Goal: Information Seeking & Learning: Learn about a topic

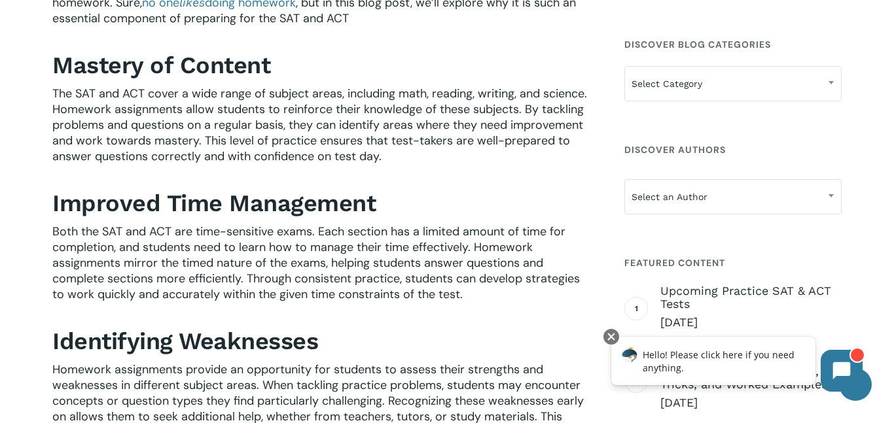
scroll to position [472, 0]
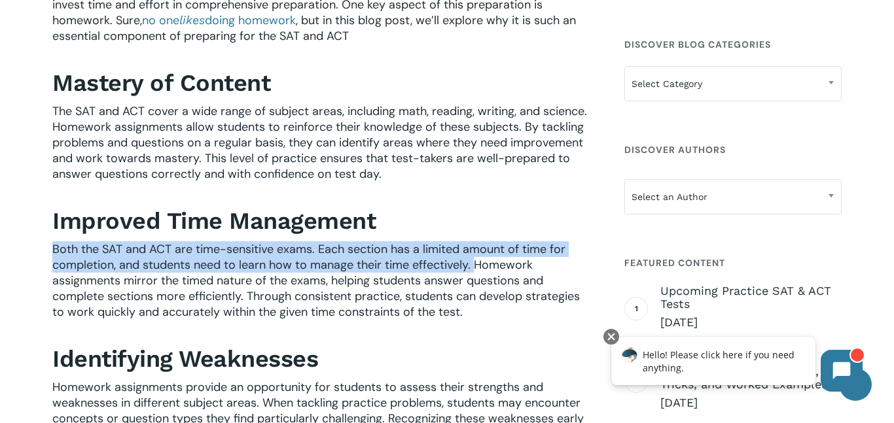
drag, startPoint x: 46, startPoint y: 250, endPoint x: 475, endPoint y: 262, distance: 429.3
copy span "Both the SAT and ACT are time-sensitive exams. Each section has a limited amoun…"
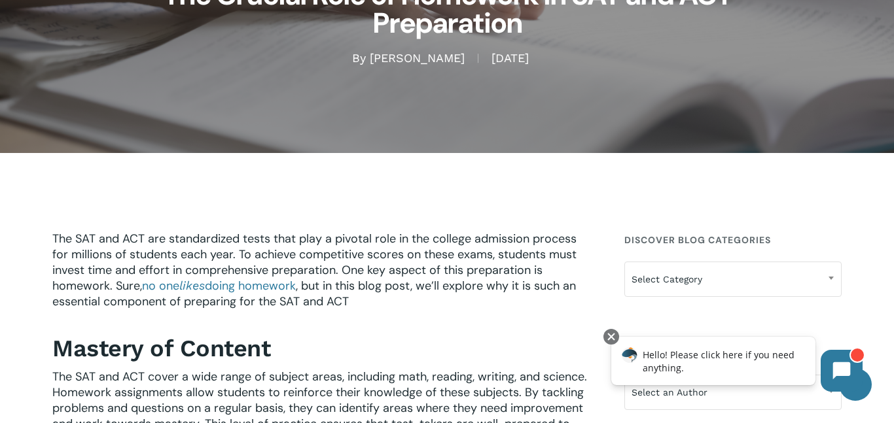
scroll to position [205, 0]
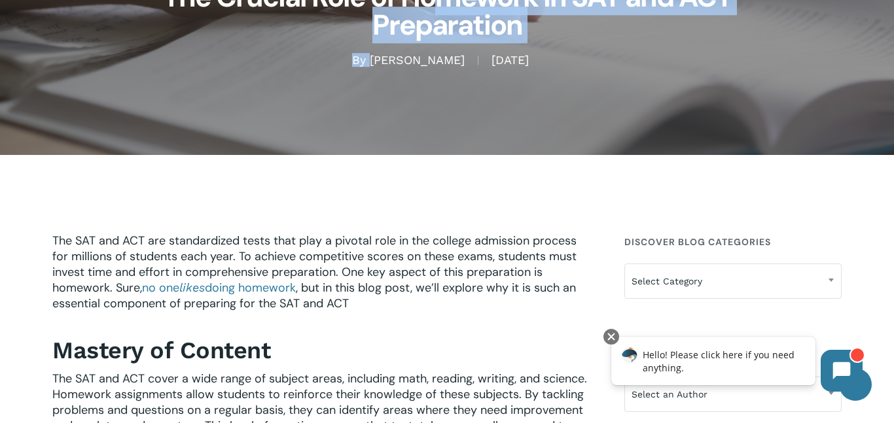
drag, startPoint x: 347, startPoint y: 58, endPoint x: 427, endPoint y: 69, distance: 80.5
click at [427, 67] on div "By [PERSON_NAME] [DATE] [DATE] No Comments" at bounding box center [446, 61] width 789 height 16
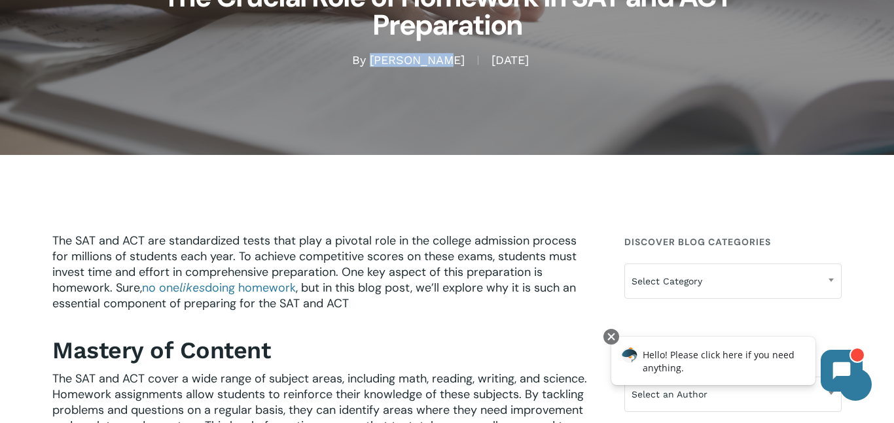
drag, startPoint x: 425, startPoint y: 63, endPoint x: 349, endPoint y: 61, distance: 75.9
click at [352, 61] on span "By [PERSON_NAME]" at bounding box center [415, 60] width 126 height 9
copy link "[PERSON_NAME]"
